Goal: Communication & Community: Answer question/provide support

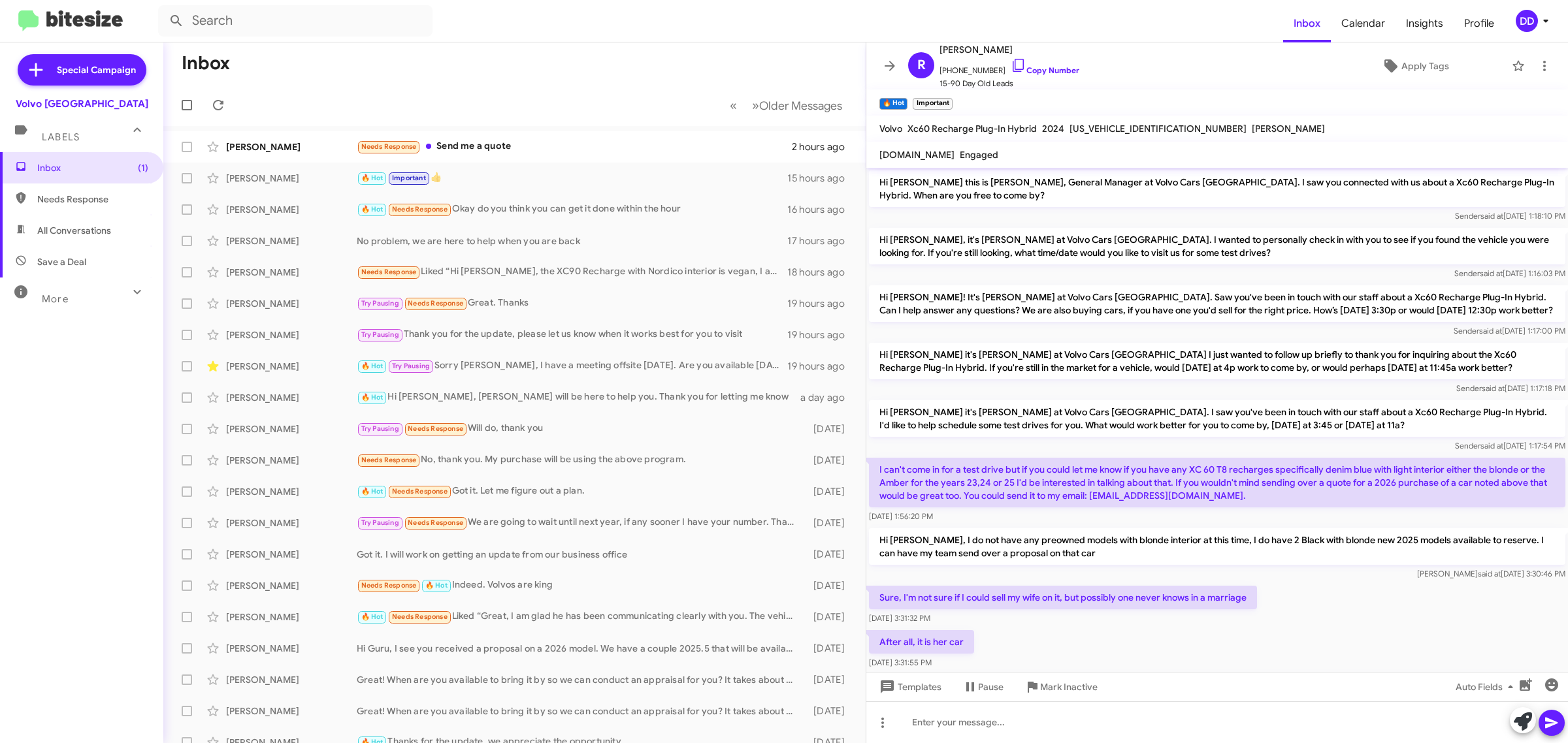
scroll to position [374, 0]
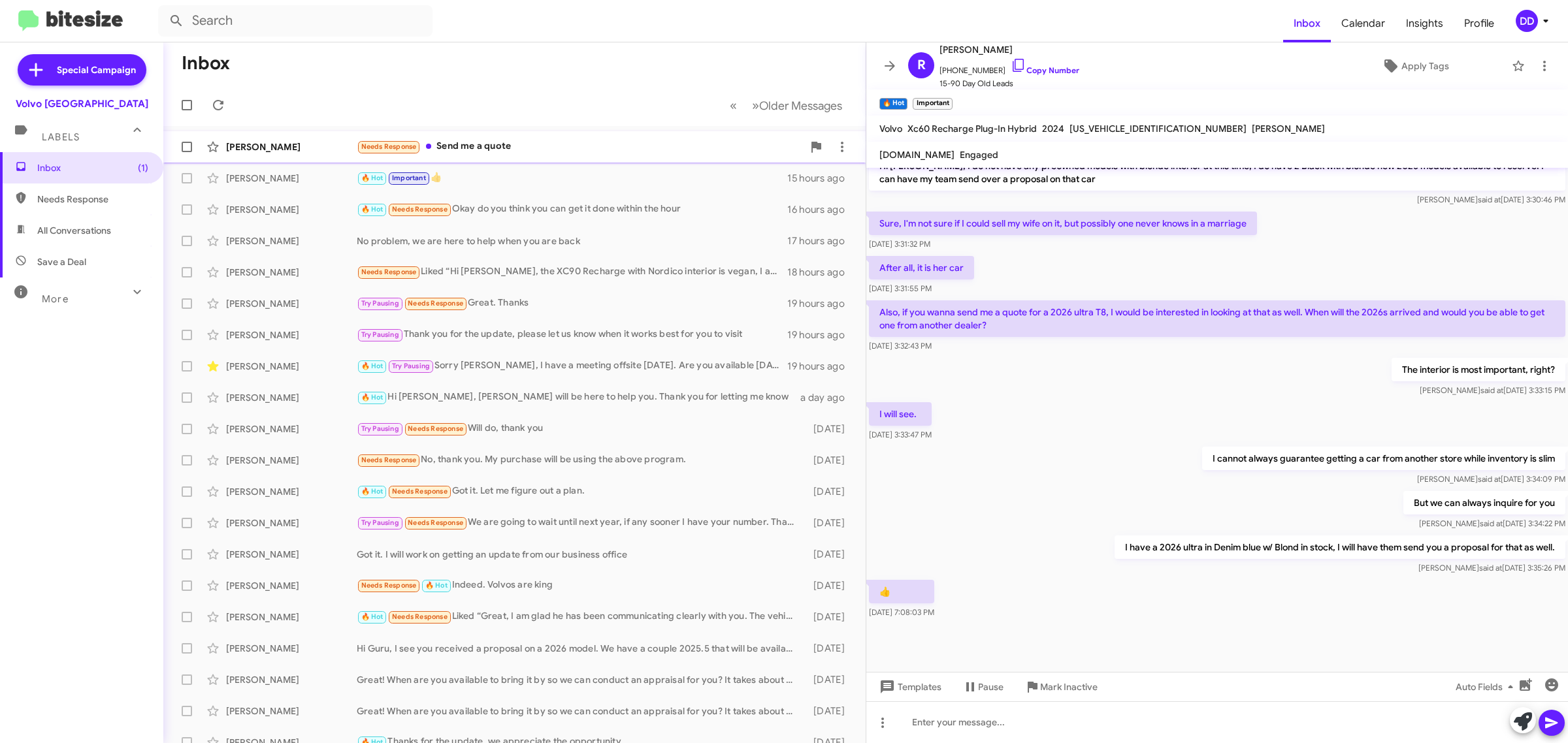
click at [552, 146] on div "Needs Response Send me a quote" at bounding box center [580, 147] width 446 height 15
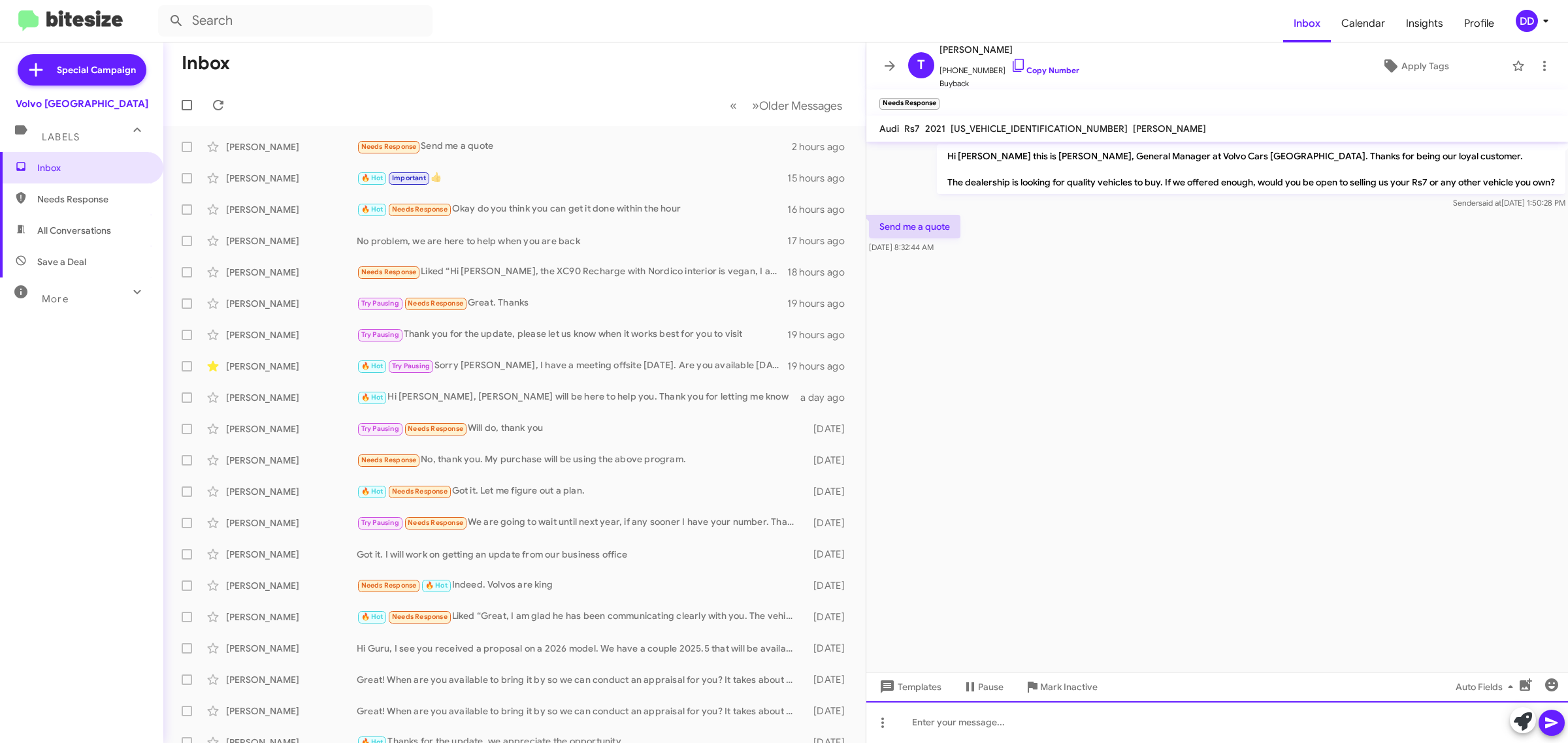
click at [1124, 718] on div at bounding box center [1217, 722] width 702 height 42
click at [583, 200] on div "[PERSON_NAME] 🔥 Hot Needs Response Okay do you think you can get it done within…" at bounding box center [514, 210] width 681 height 26
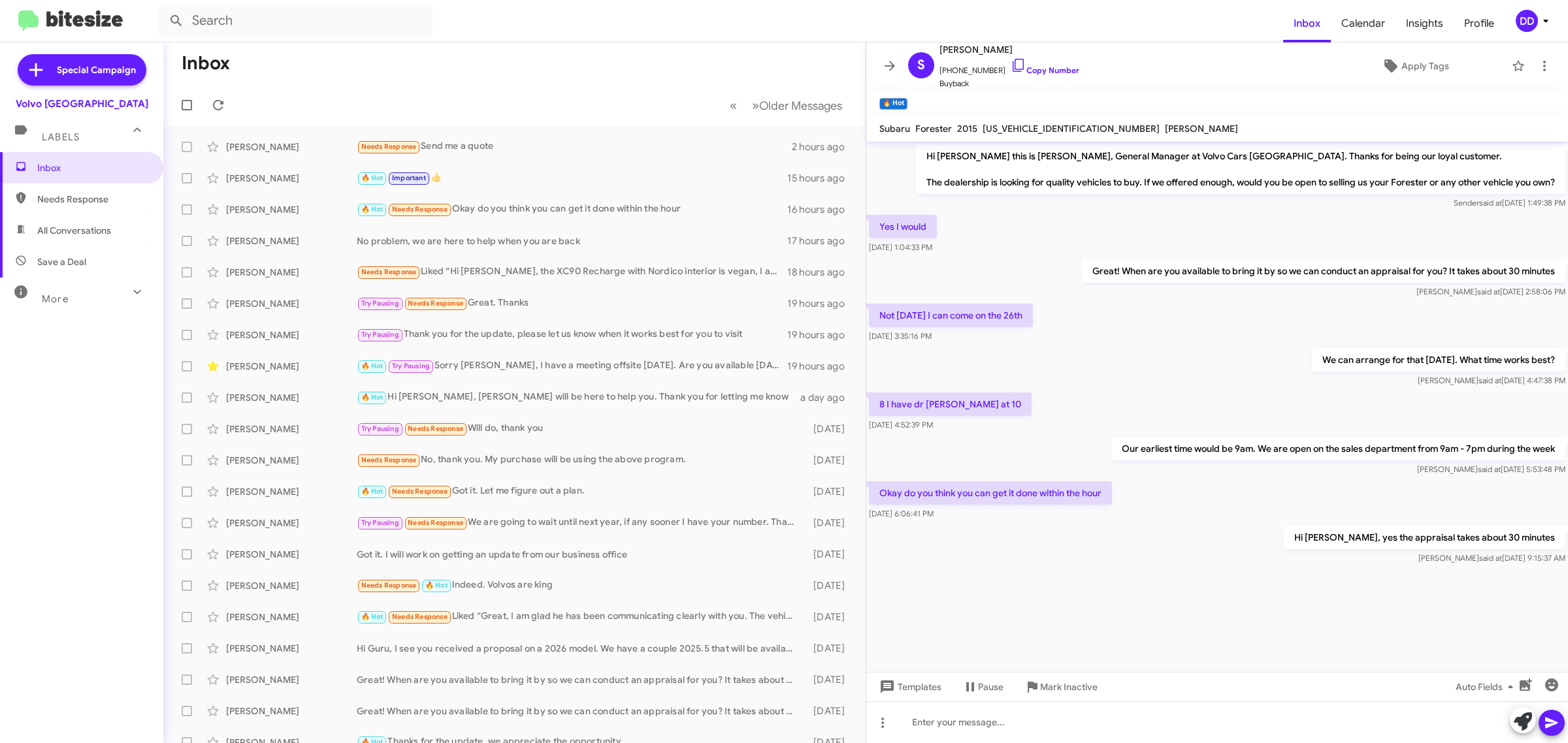
click at [1157, 269] on p "Great! When are you available to bring it by so we can conduct an appraisal for…" at bounding box center [1324, 270] width 484 height 23
copy p "Great! When are you available to bring it by so we can conduct an appraisal for…"
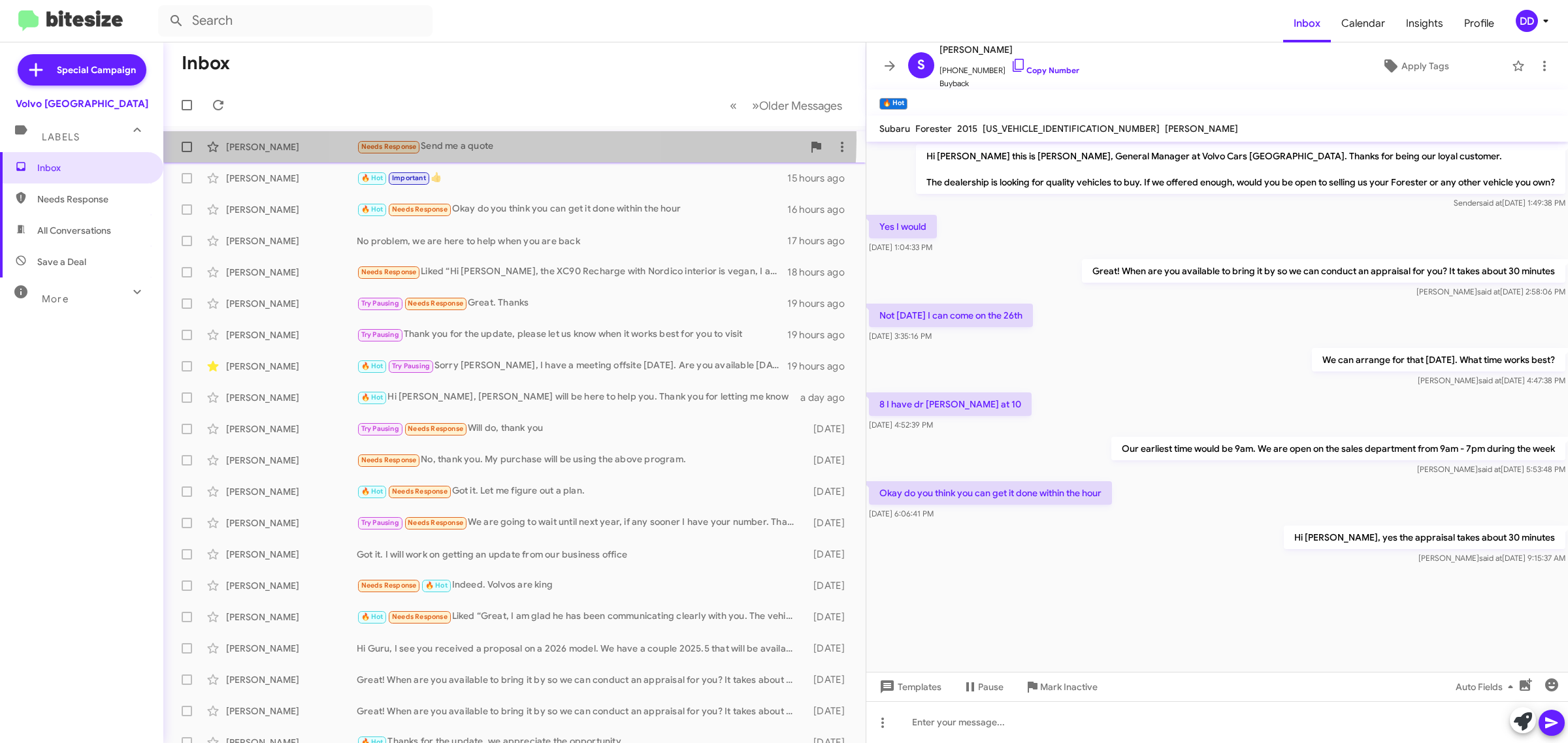
click at [510, 141] on div "Needs Response Send me a quote" at bounding box center [580, 147] width 446 height 15
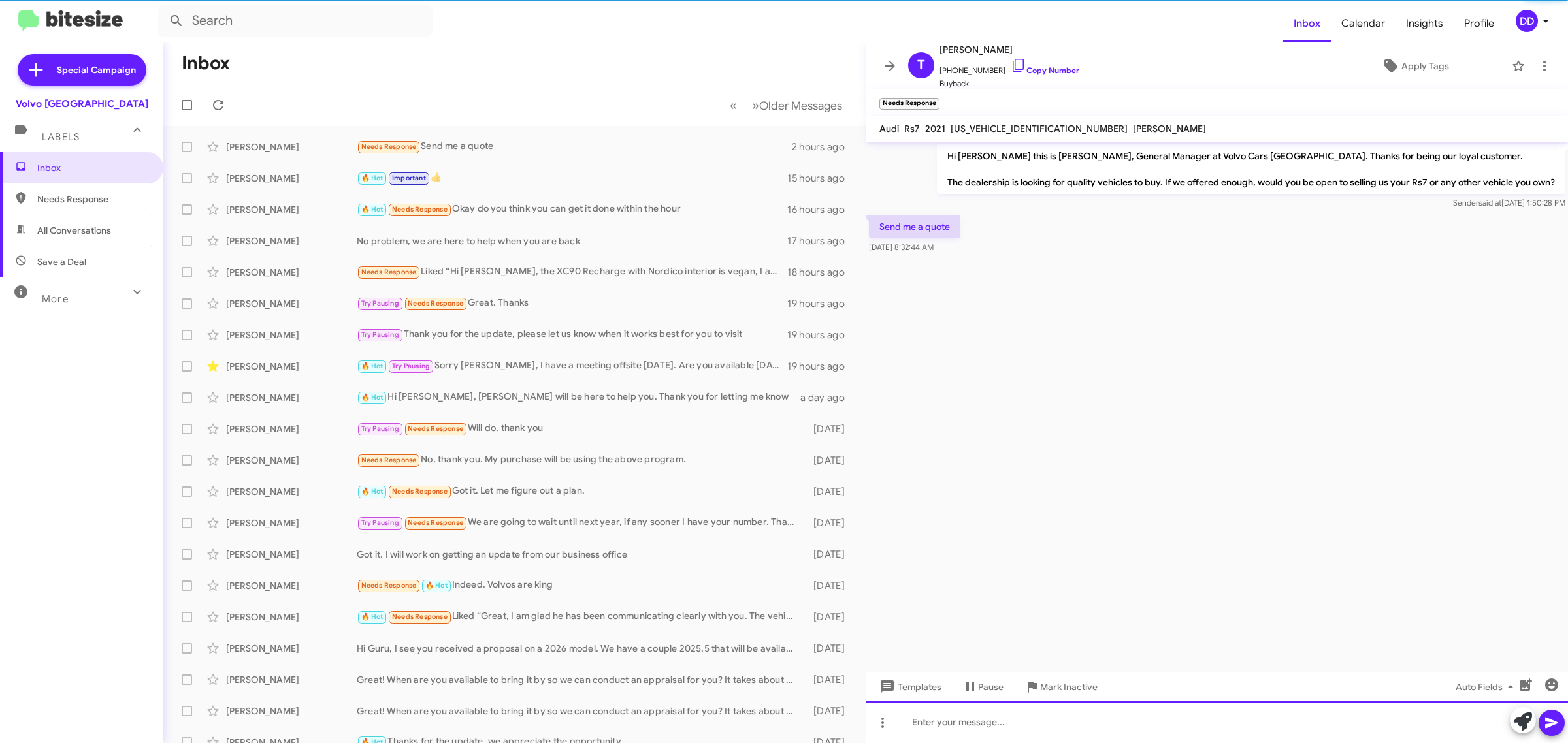
click at [1178, 736] on div at bounding box center [1217, 722] width 702 height 42
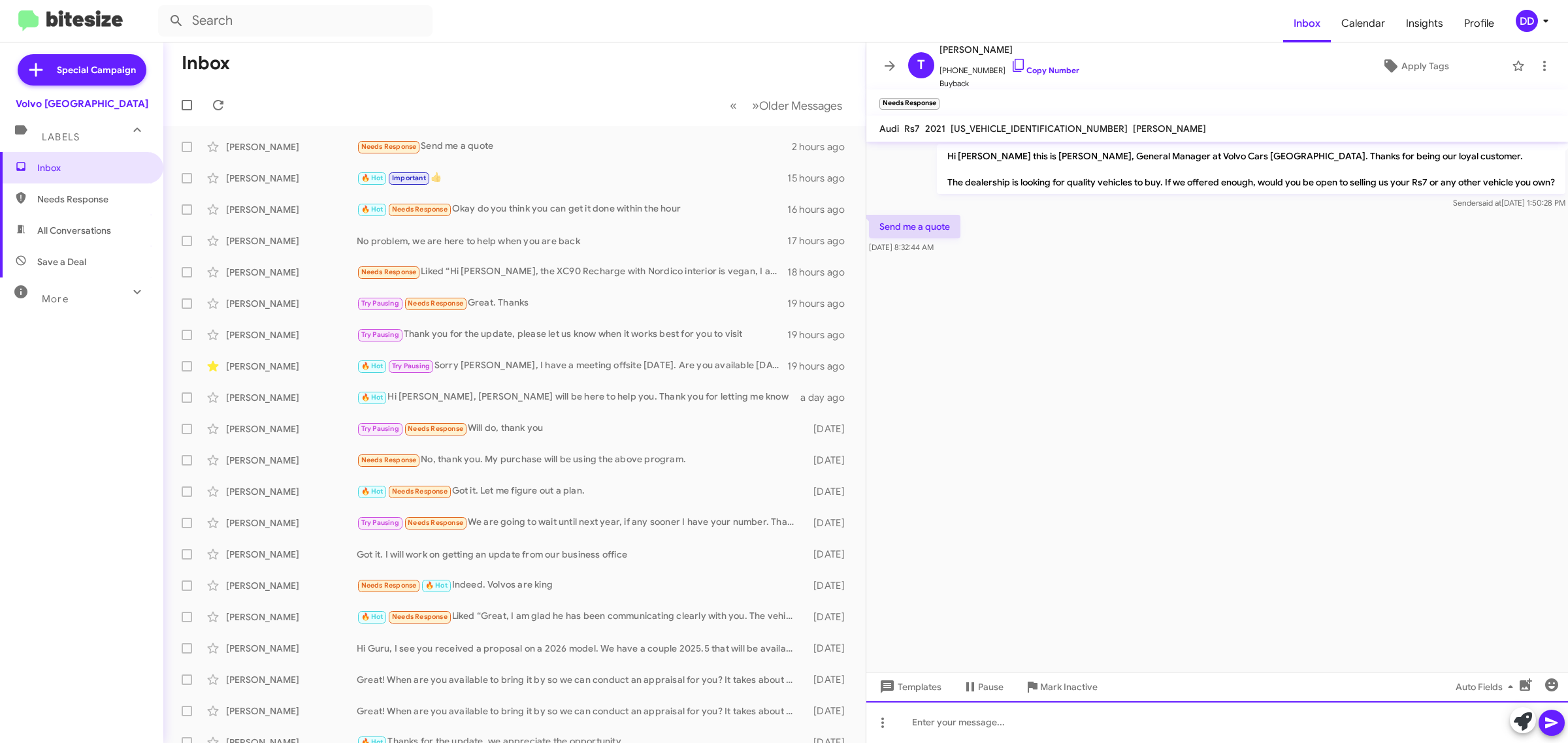
paste div
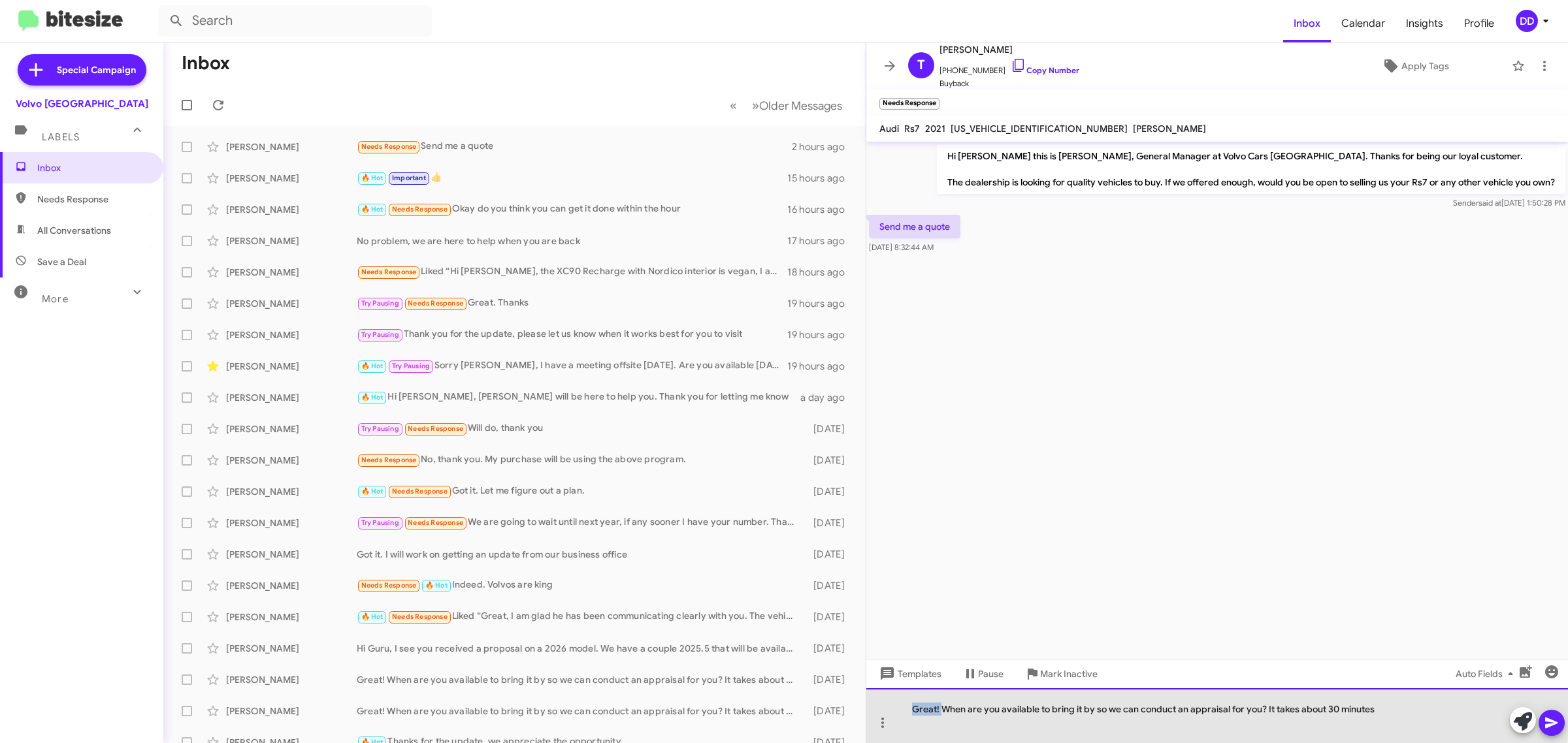
drag, startPoint x: 942, startPoint y: 708, endPoint x: 875, endPoint y: 697, distance: 67.9
click at [875, 697] on div "Great! When are you available to bring it by so we can conduct an appraisal for…" at bounding box center [1217, 716] width 702 height 55
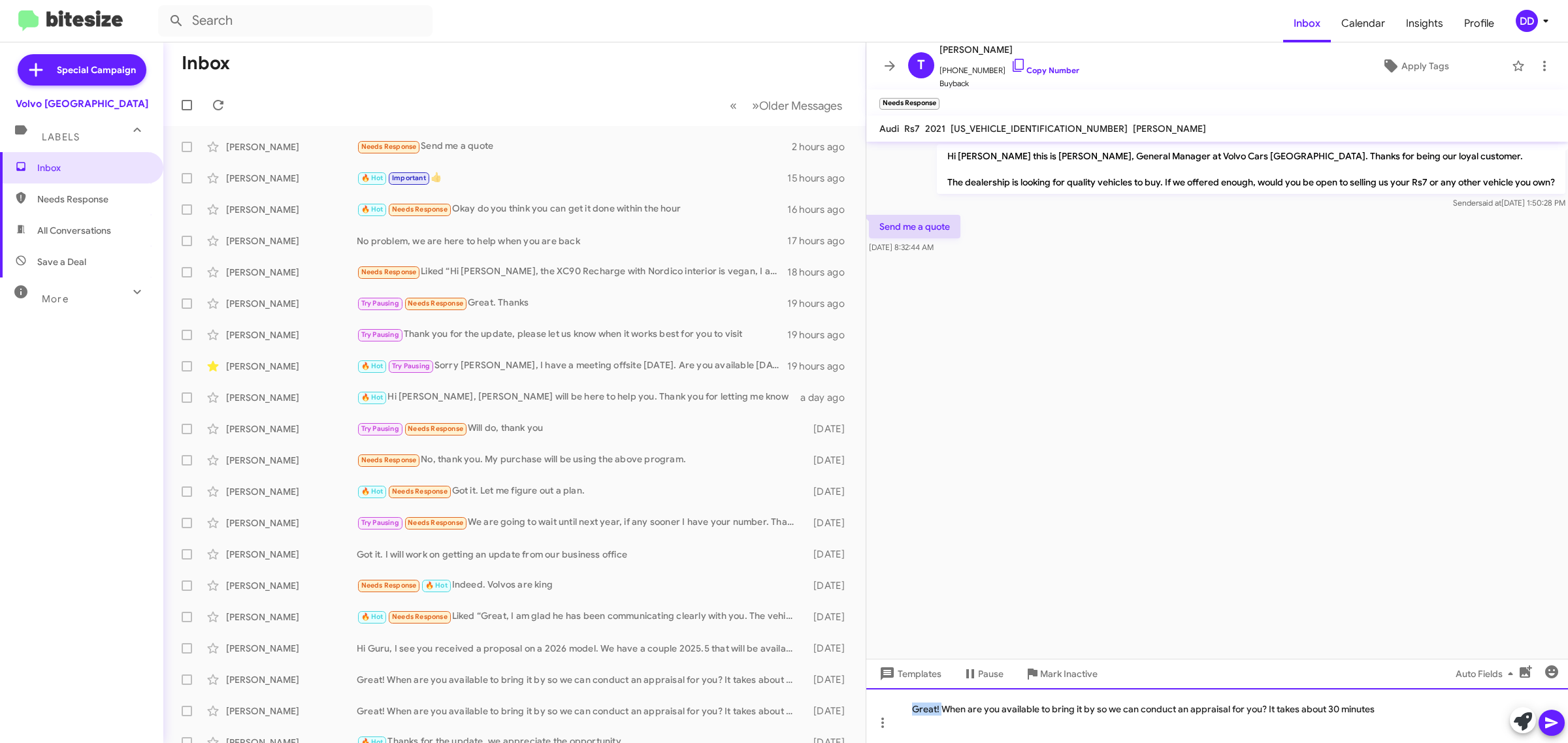
click at [920, 707] on div "Great! When are you available to bring it by so we can conduct an appraisal for…" at bounding box center [1217, 716] width 702 height 55
